Goal: Task Accomplishment & Management: Complete application form

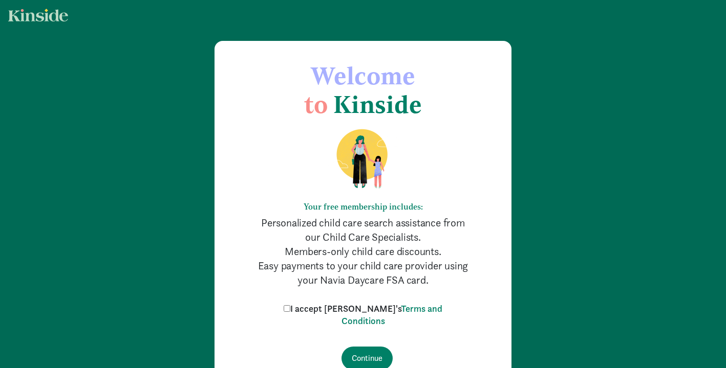
click at [342, 303] on label "I accept [PERSON_NAME]'s Terms and Conditions" at bounding box center [363, 315] width 164 height 25
click at [290, 305] on input "I accept Kinside's Terms and Conditions" at bounding box center [286, 308] width 7 height 7
checkbox input "true"
click at [369, 357] on input "Continue" at bounding box center [366, 359] width 51 height 24
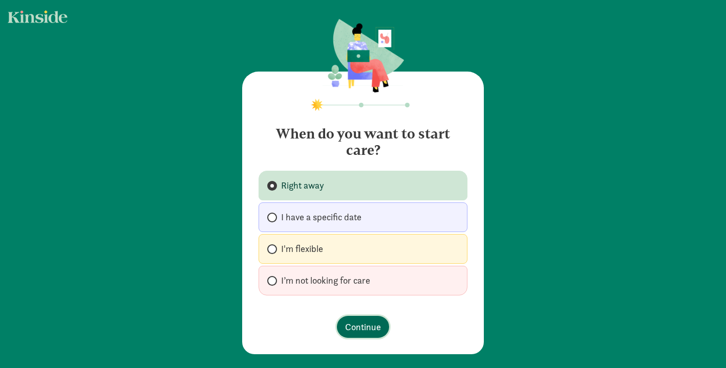
click at [359, 326] on span "Continue" at bounding box center [363, 327] width 36 height 14
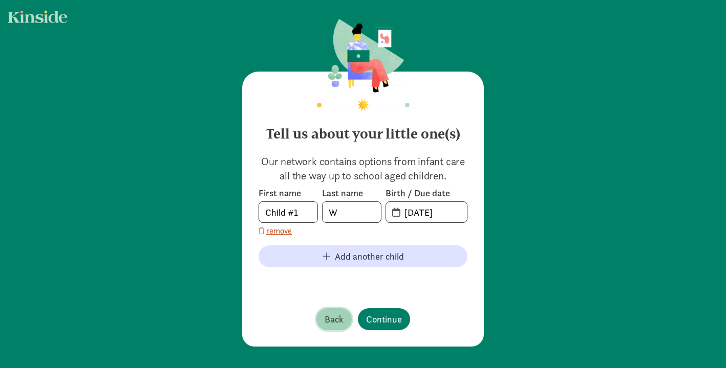
click at [338, 314] on span "Back" at bounding box center [333, 320] width 19 height 14
